Goal: Entertainment & Leisure: Consume media (video, audio)

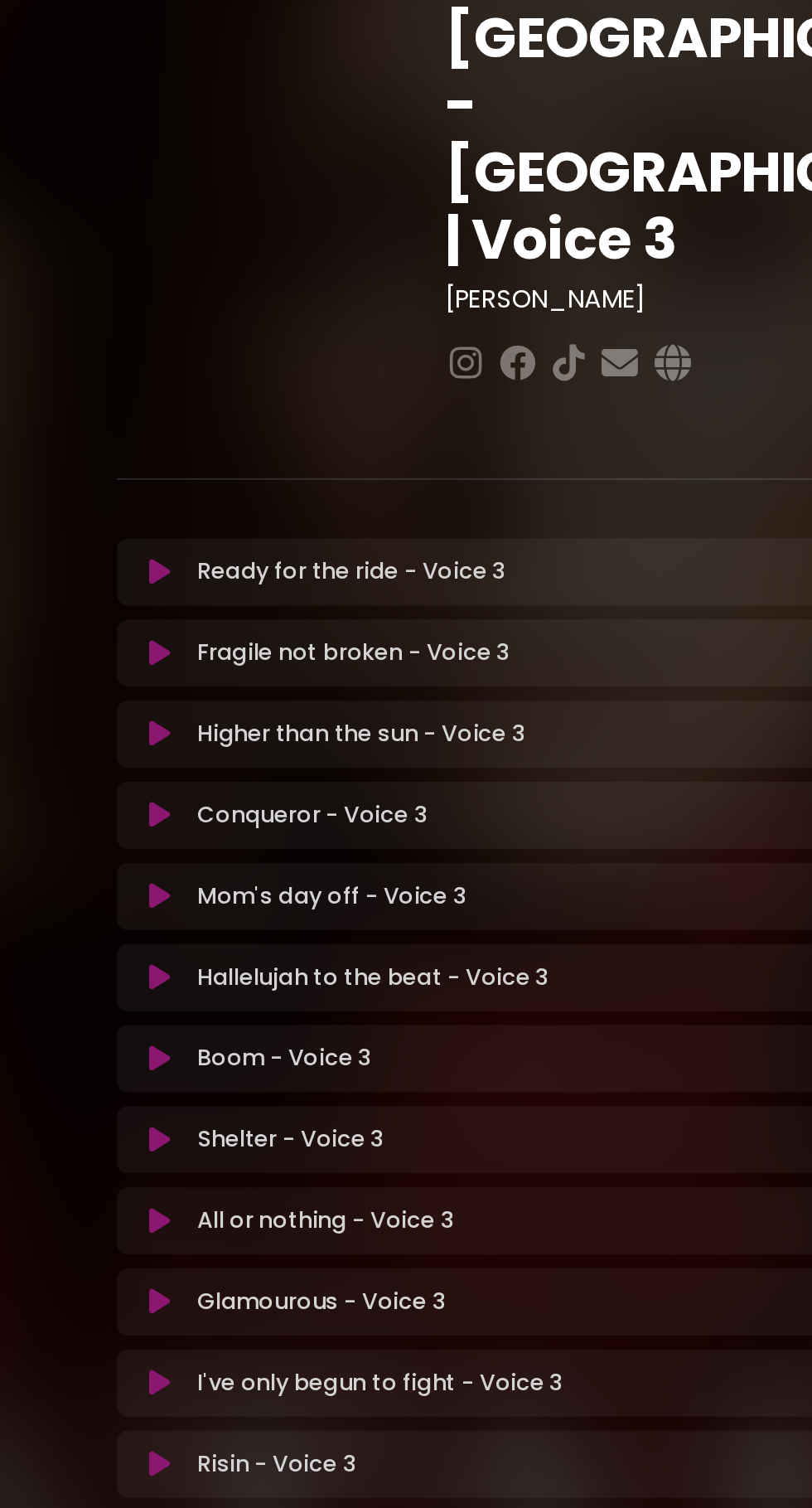
click at [161, 574] on button at bounding box center [150, 582] width 31 height 17
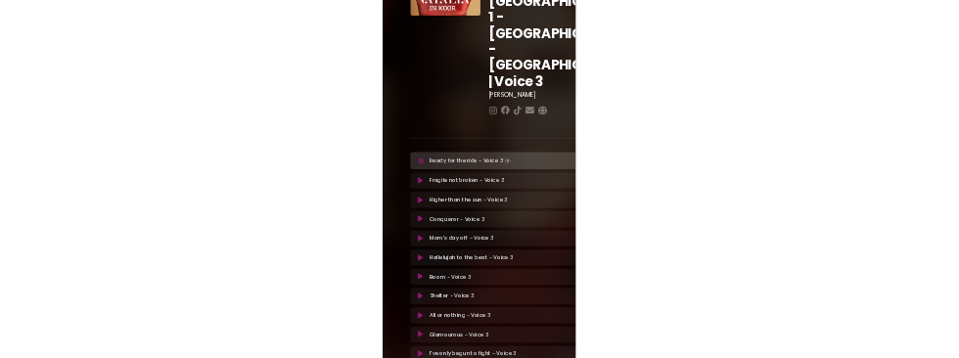
scroll to position [69, 0]
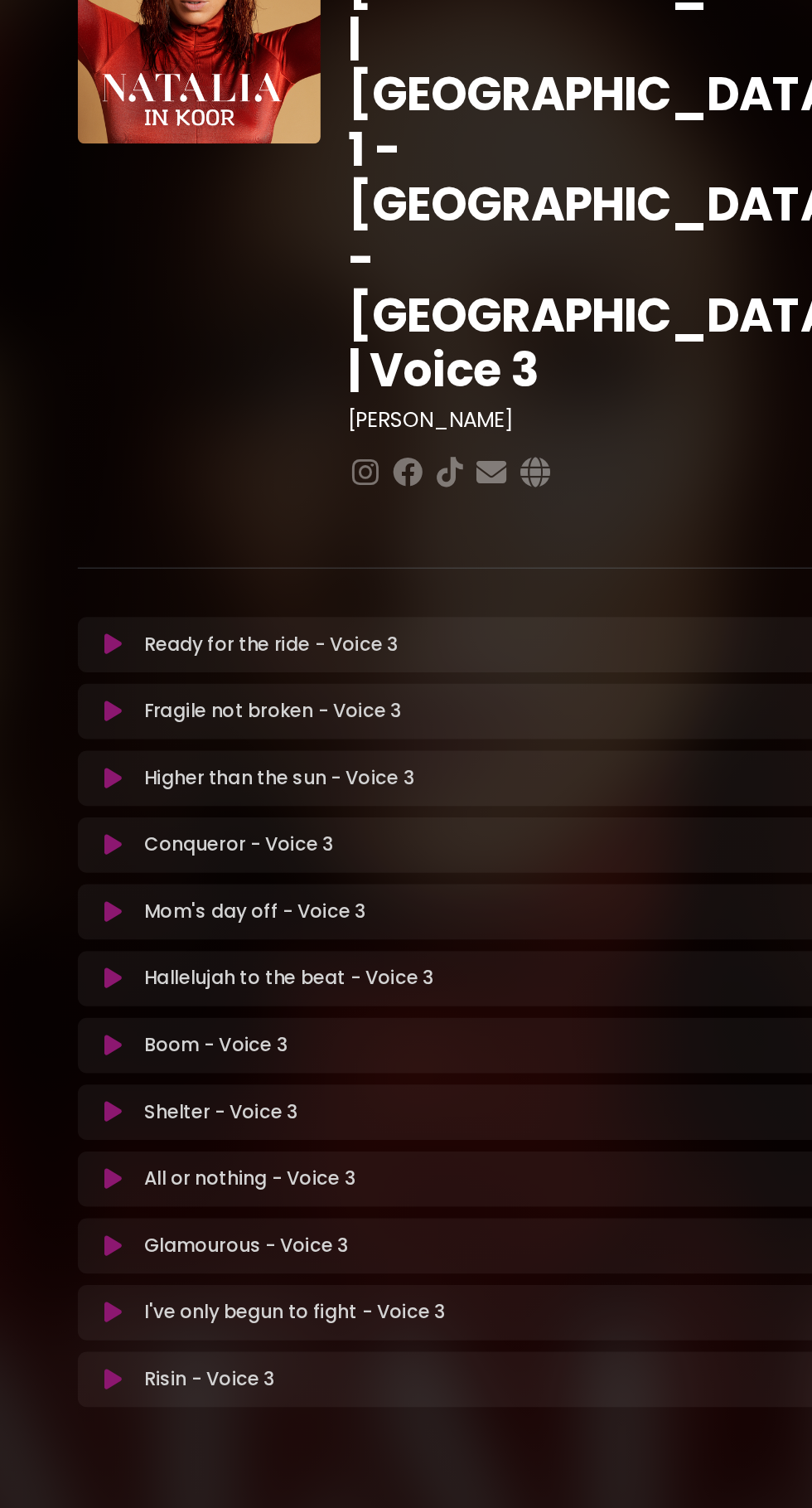
scroll to position [9, 0]
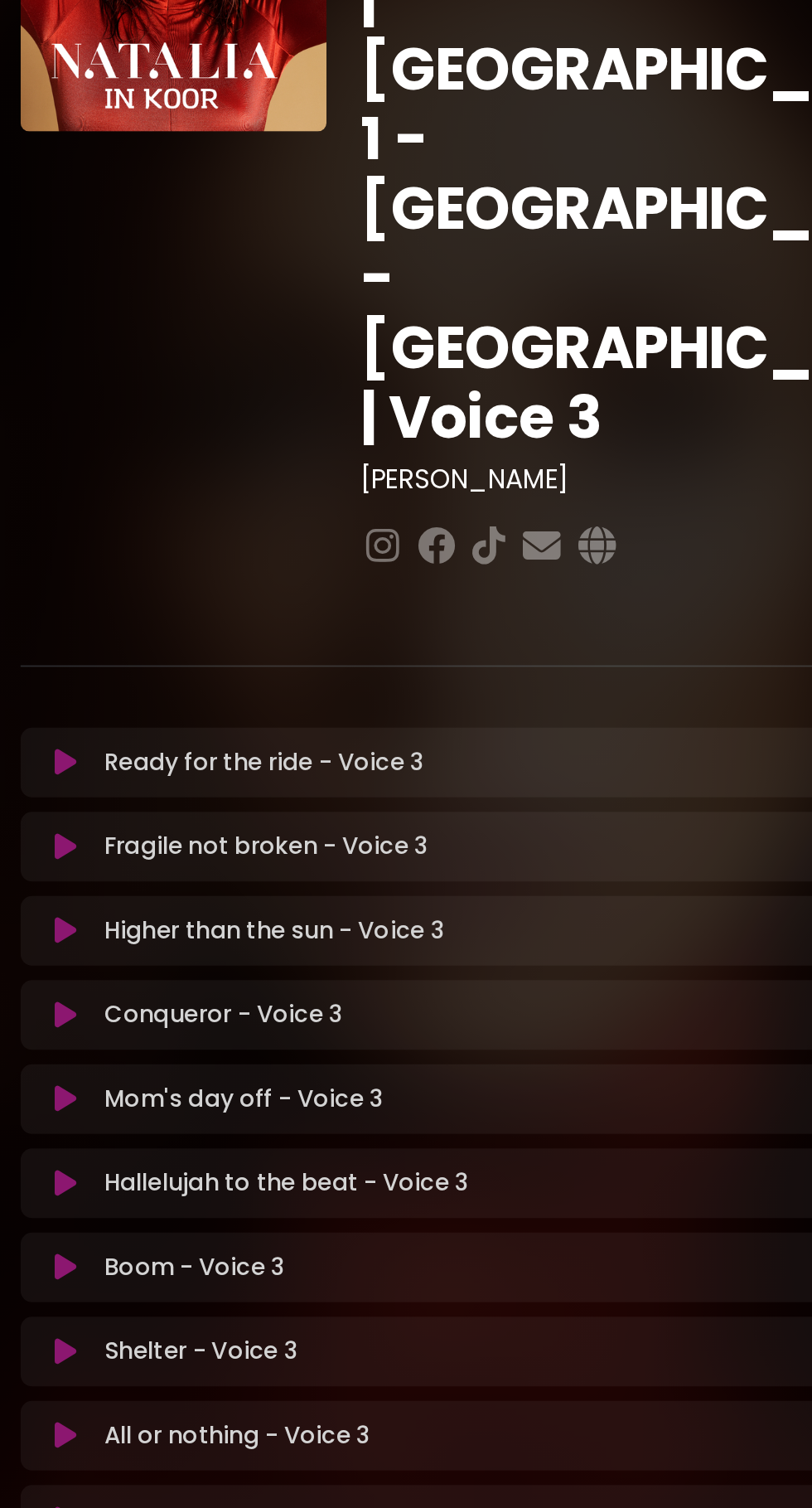
click at [163, 670] on button at bounding box center [150, 679] width 31 height 17
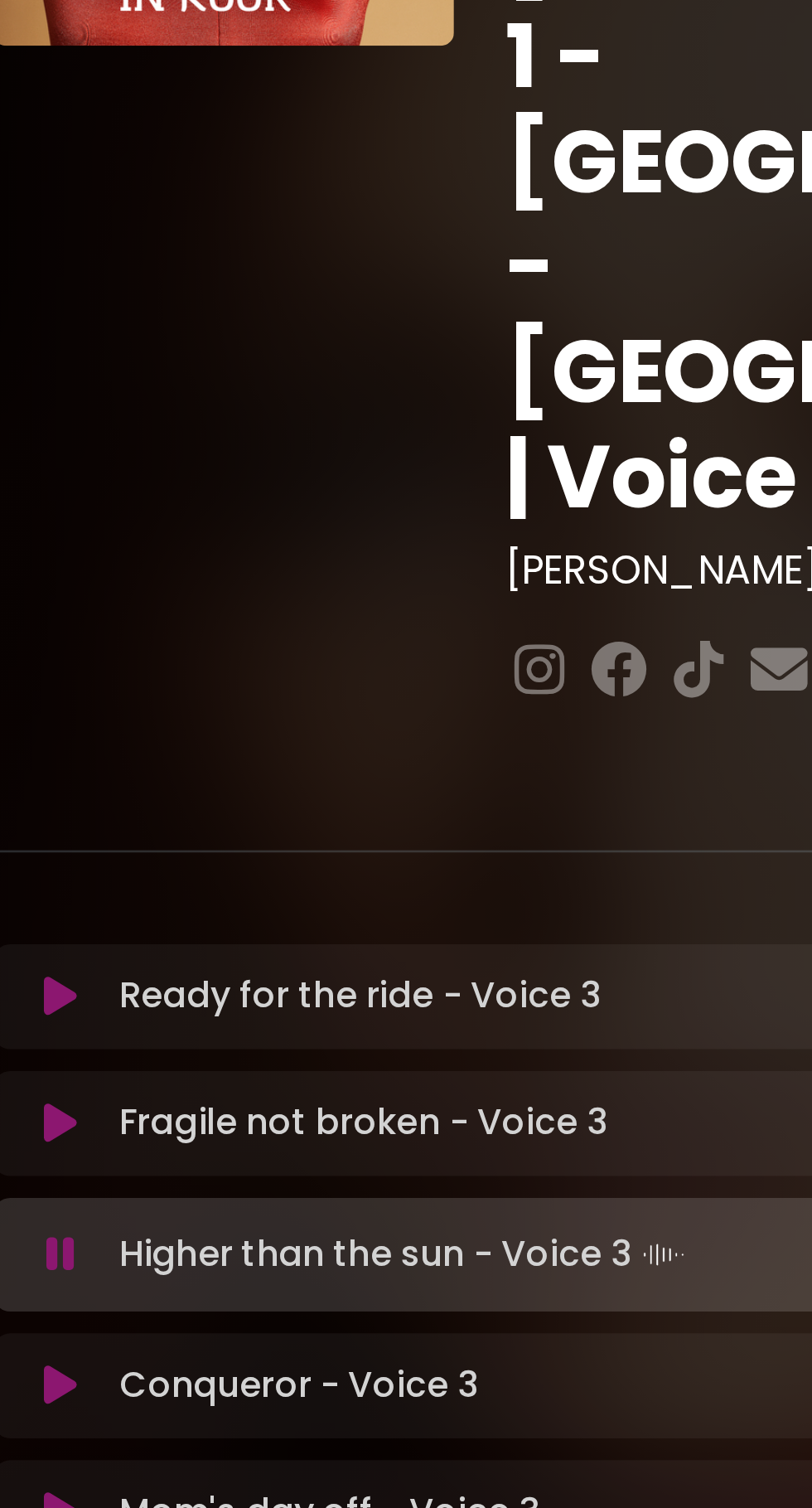
scroll to position [9, 0]
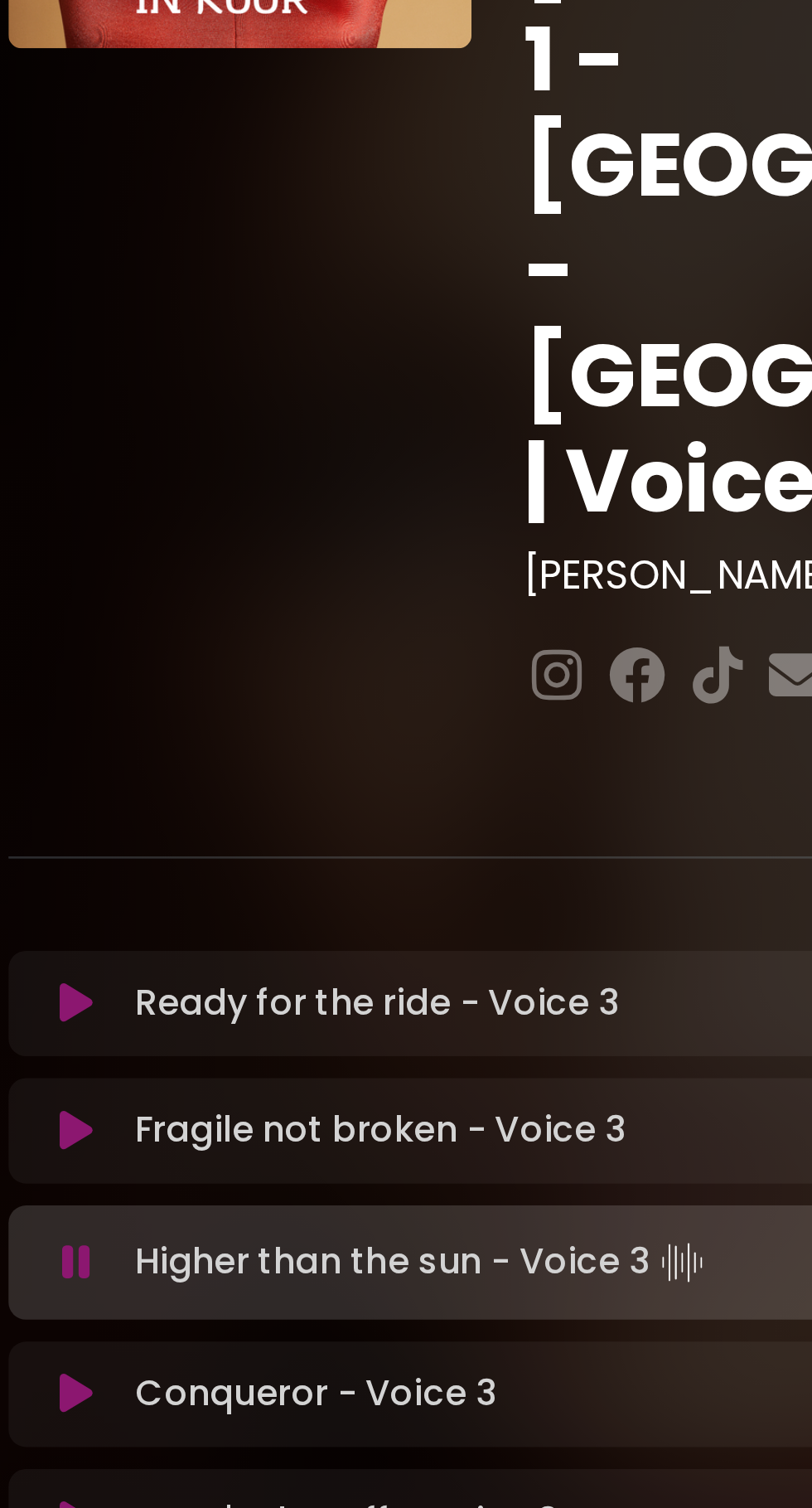
click at [146, 574] on icon at bounding box center [149, 582] width 13 height 17
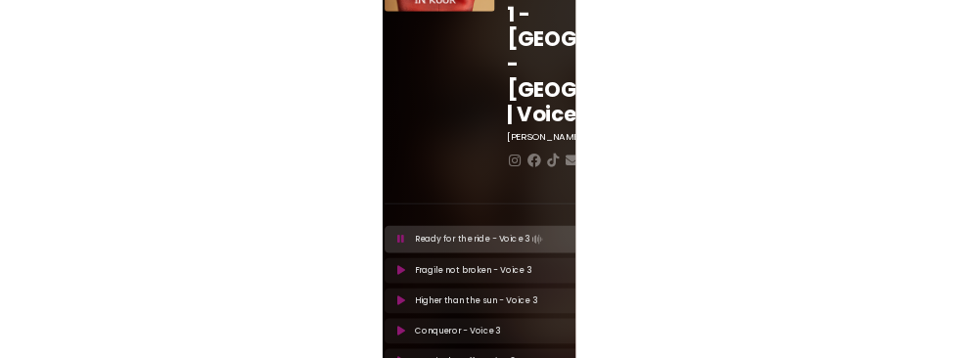
scroll to position [69, 0]
